Goal: Task Accomplishment & Management: Manage account settings

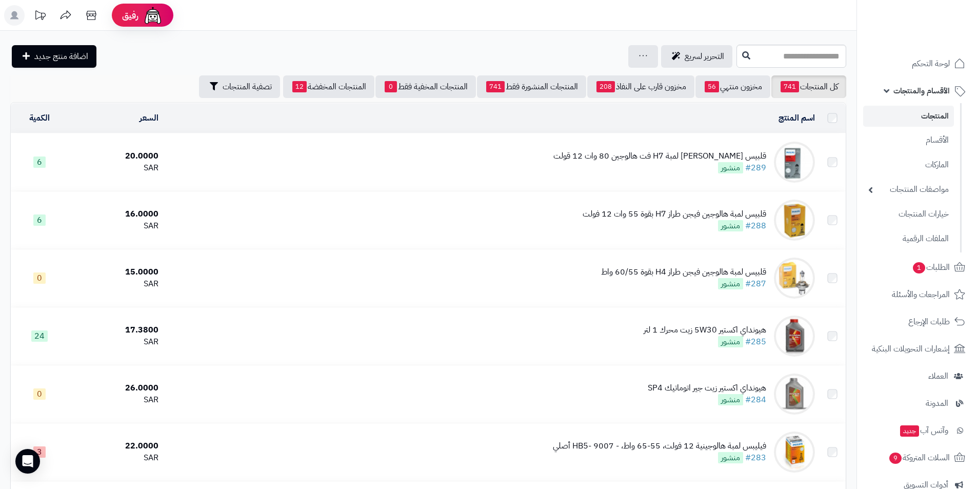
scroll to position [5534, 0]
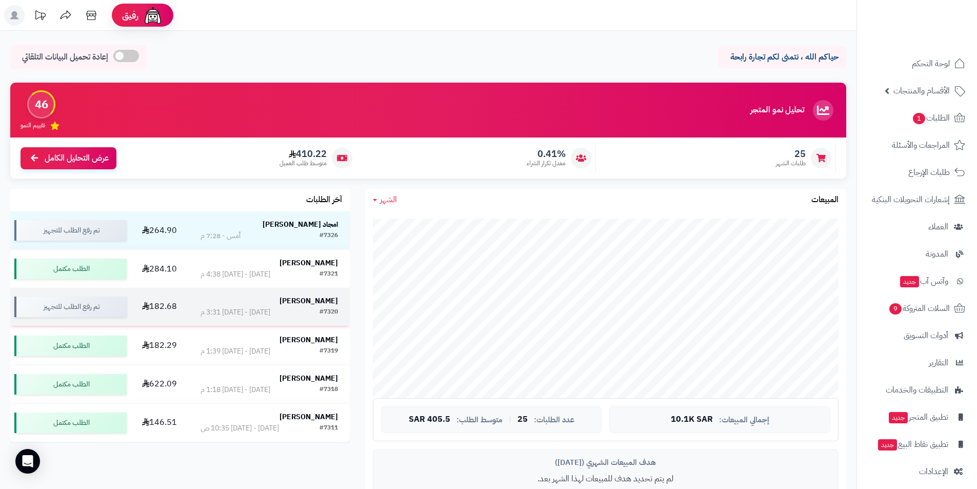
click at [320, 298] on strong "حسام الجحدلي" at bounding box center [308, 300] width 58 height 11
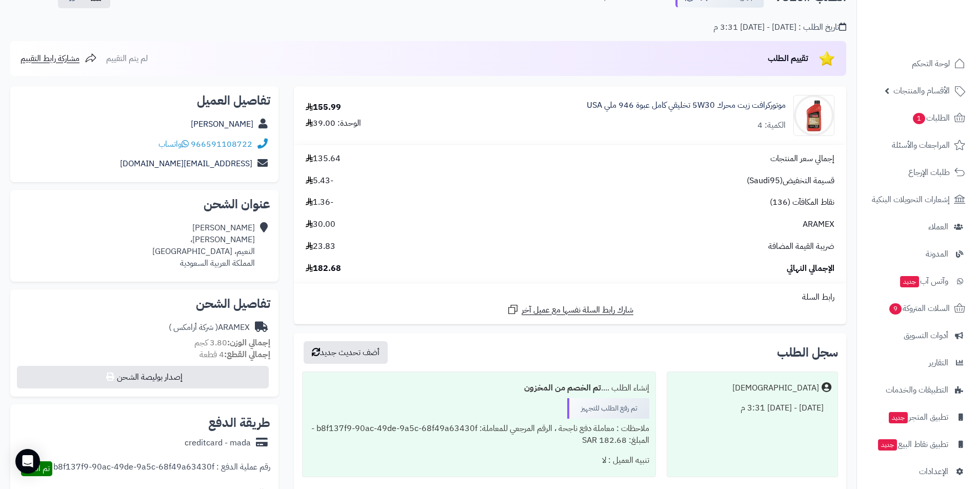
scroll to position [256, 0]
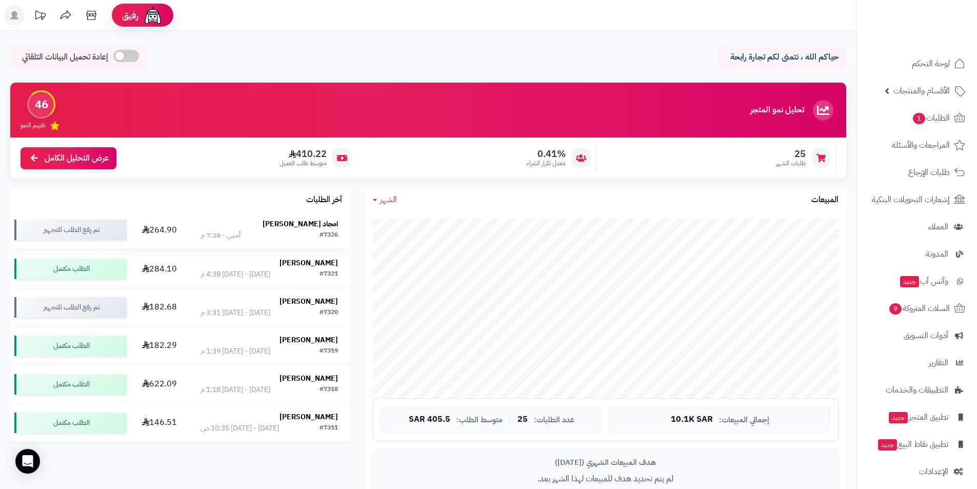
click at [322, 229] on strong "امجاد الأحمري" at bounding box center [300, 223] width 75 height 11
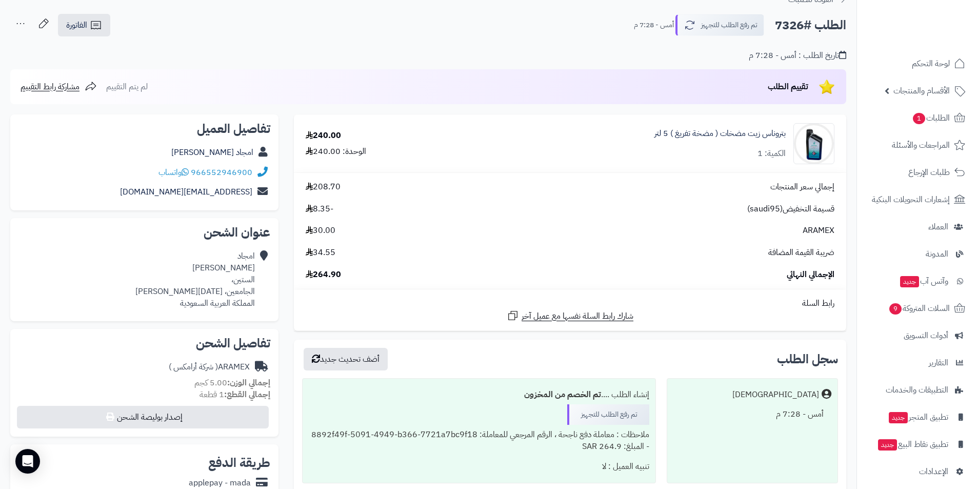
scroll to position [103, 0]
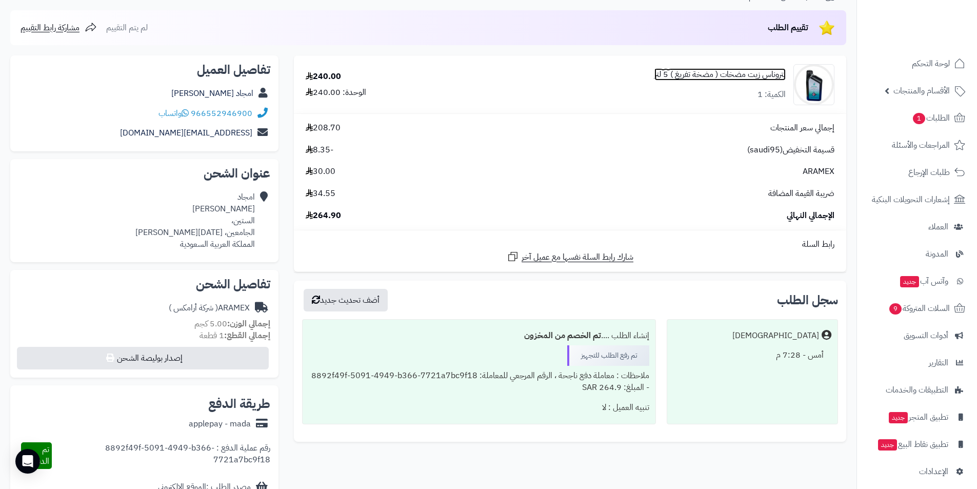
click at [769, 74] on link "بتروناس زيت مضخات ( مضخة تفريغ ) 5 لتر" at bounding box center [719, 75] width 131 height 12
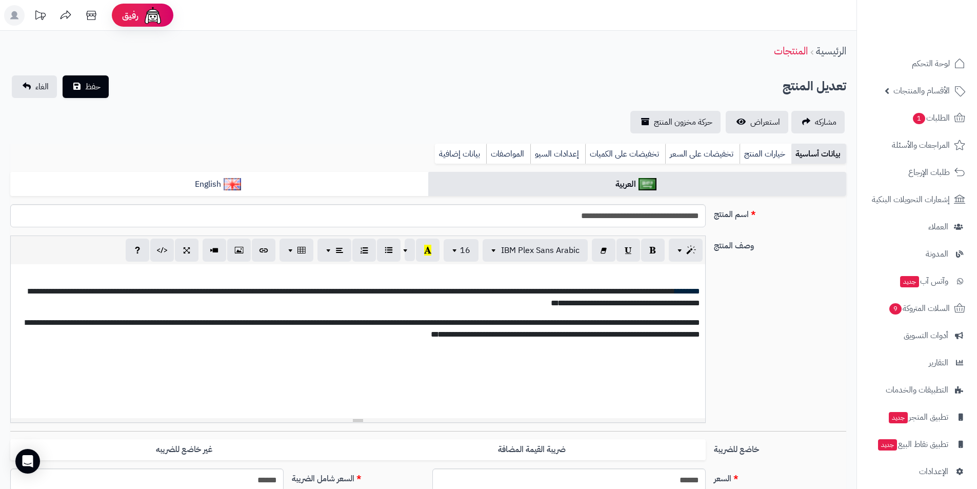
select select
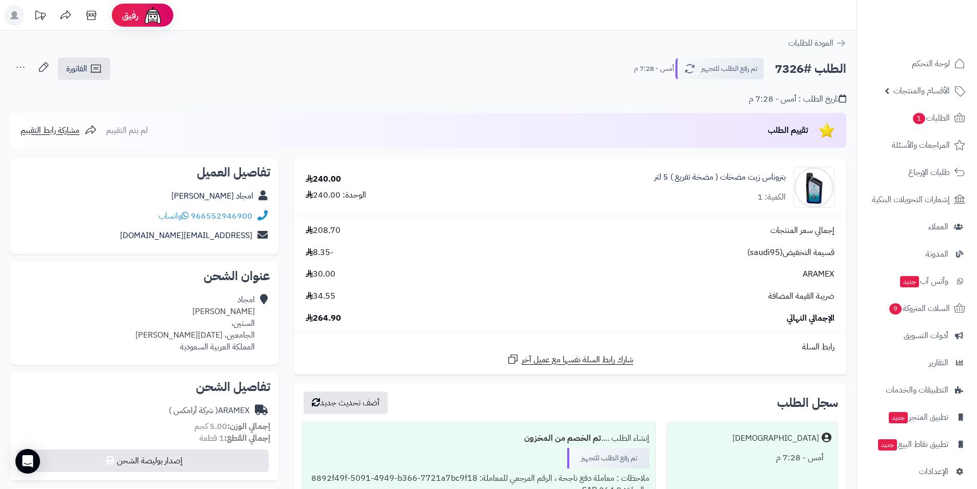
scroll to position [103, 0]
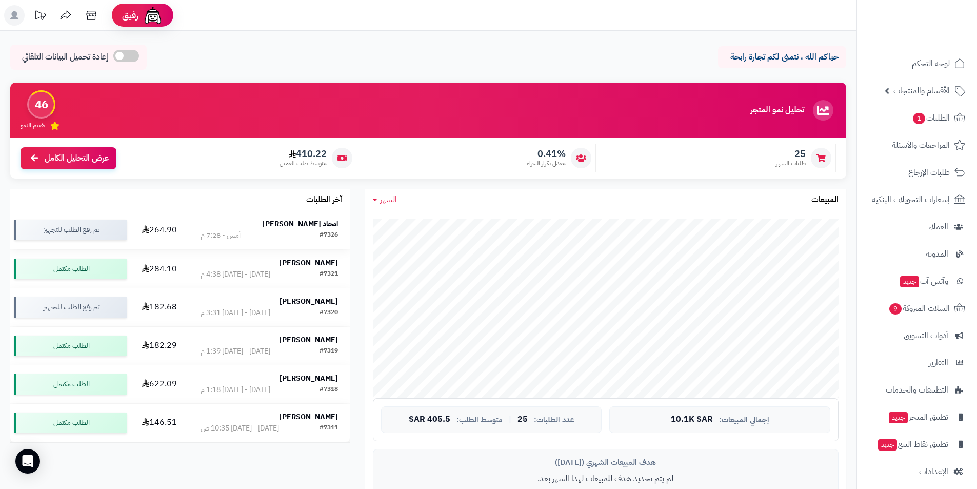
click at [299, 226] on strong "امجاد الأحمري" at bounding box center [300, 223] width 75 height 11
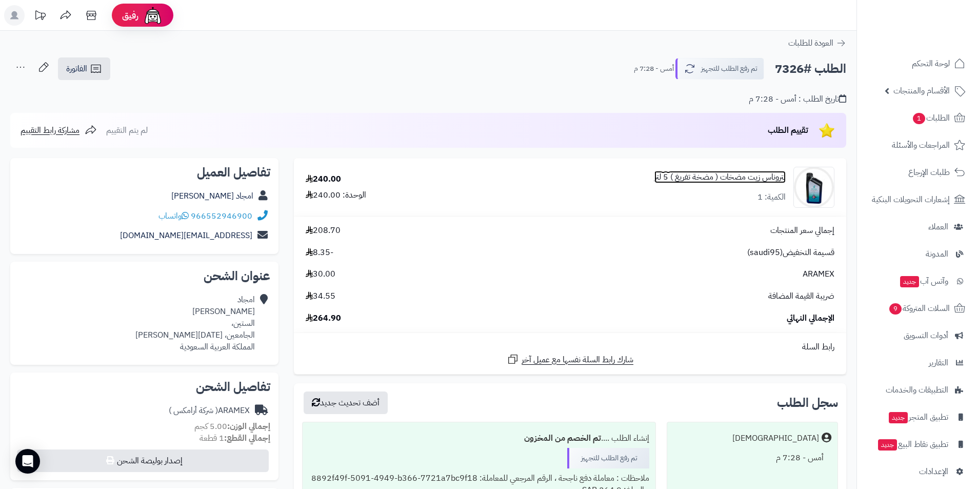
click at [713, 177] on link "بتروناس زيت مضخات ( مضخة تفريغ ) 5 لتر" at bounding box center [719, 177] width 131 height 12
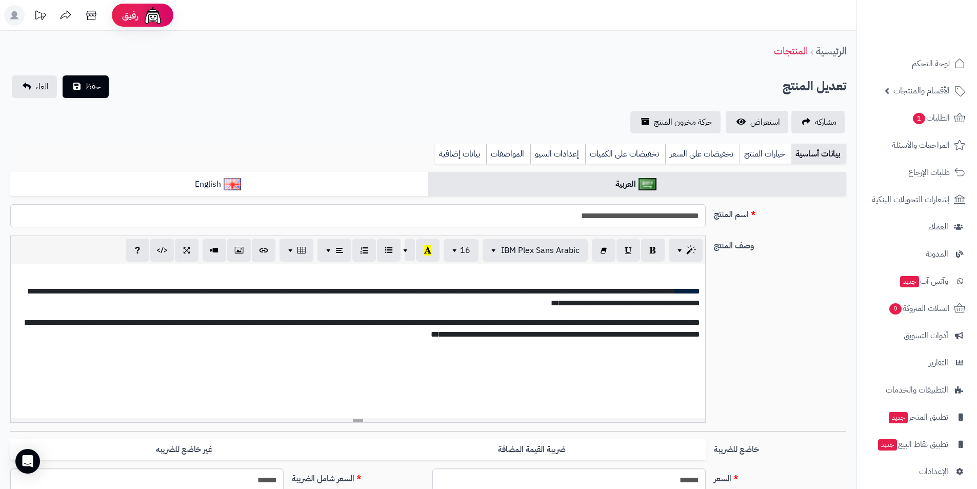
select select
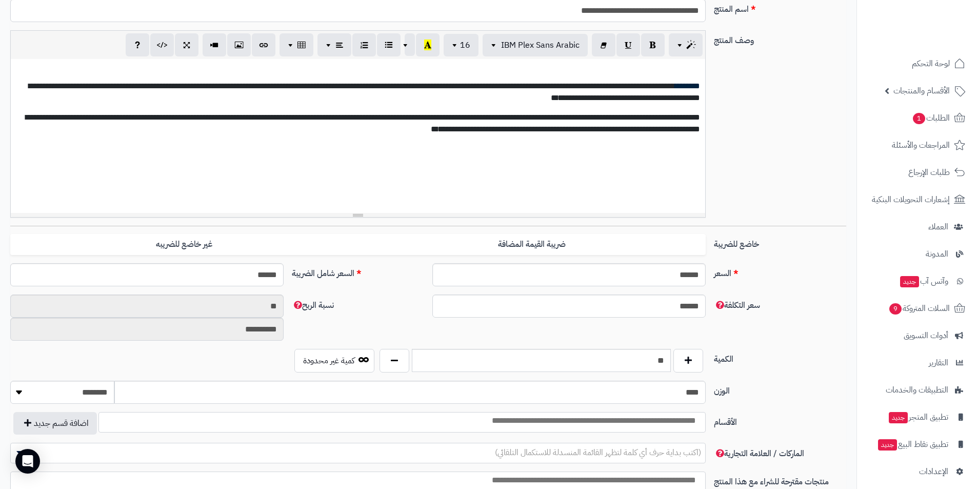
scroll to position [205, 0]
click at [647, 357] on input "**" at bounding box center [541, 360] width 259 height 23
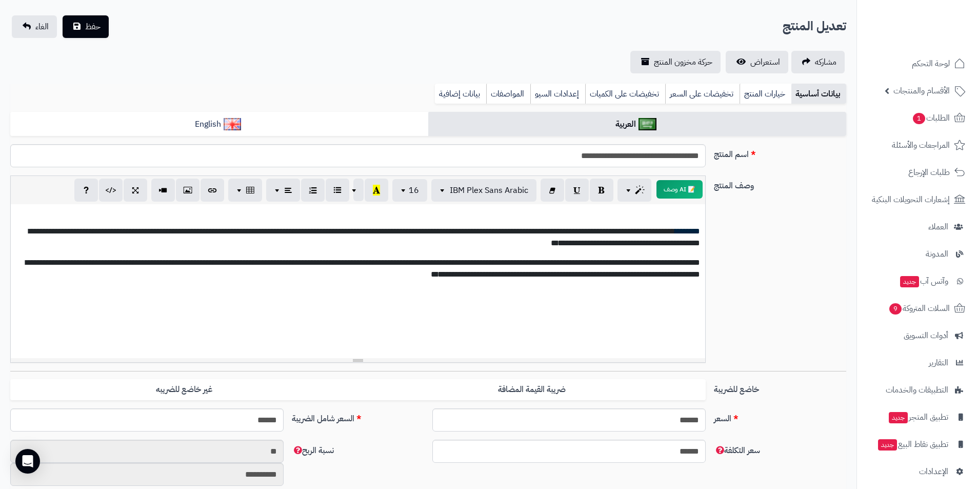
scroll to position [0, 0]
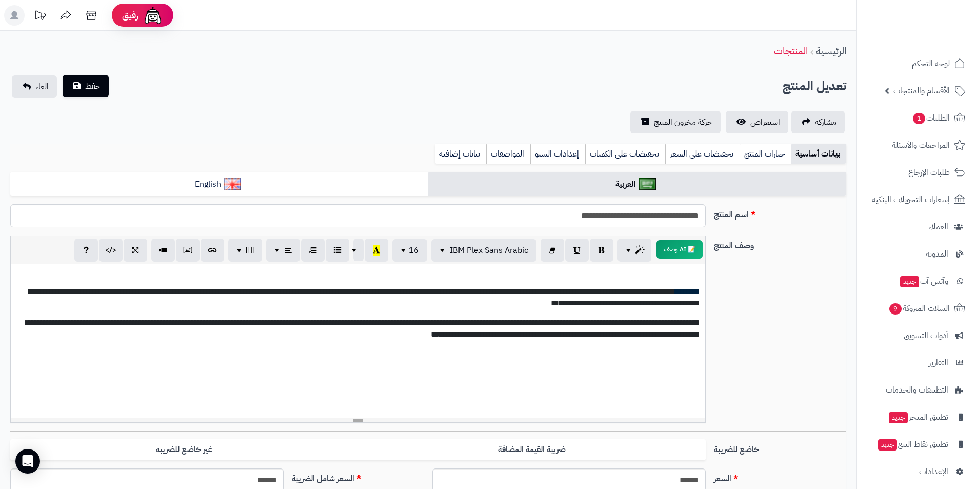
type input "*"
click at [96, 81] on span "حفظ" at bounding box center [92, 86] width 15 height 12
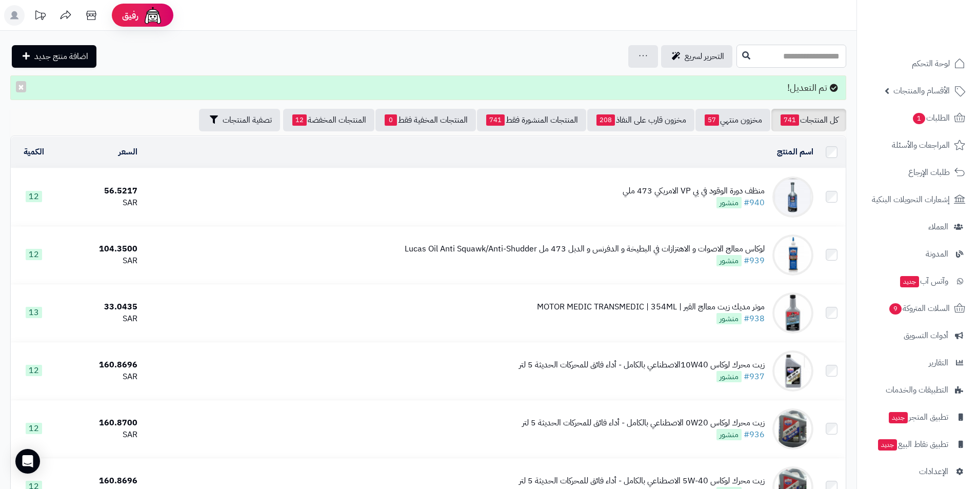
click at [817, 58] on input "text" at bounding box center [791, 56] width 110 height 23
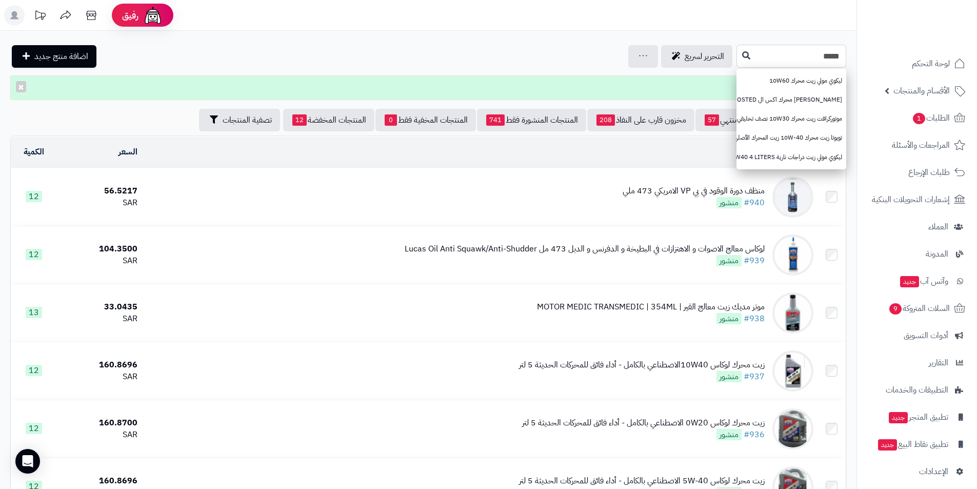
type input "*****"
click at [84, 19] on icon at bounding box center [91, 15] width 21 height 21
